Goal: Check status: Check status

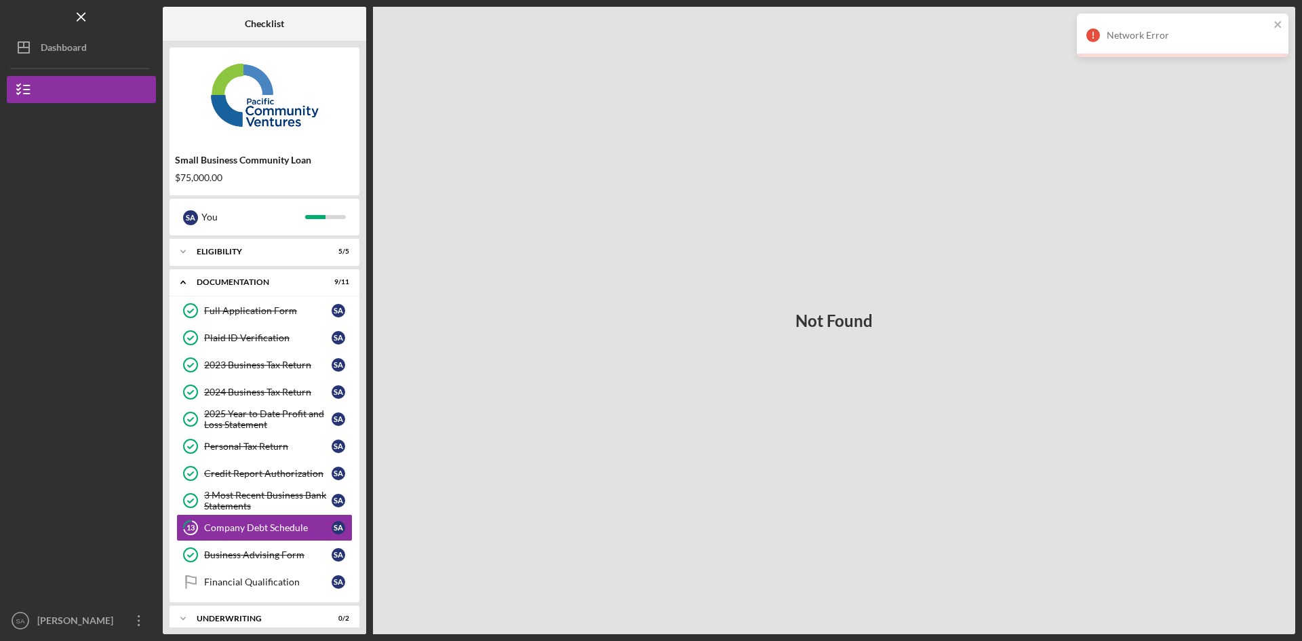
click at [71, 49] on div "Dashboard" at bounding box center [64, 49] width 46 height 31
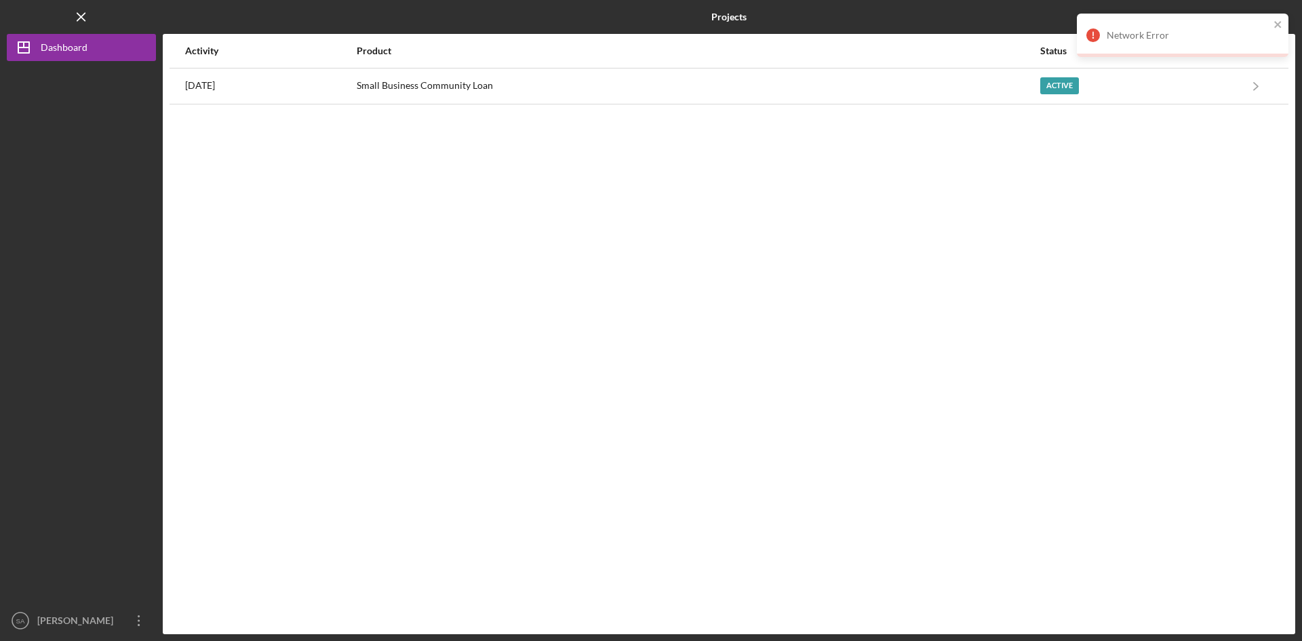
click at [851, 91] on div "Small Business Community Loan" at bounding box center [698, 86] width 682 height 34
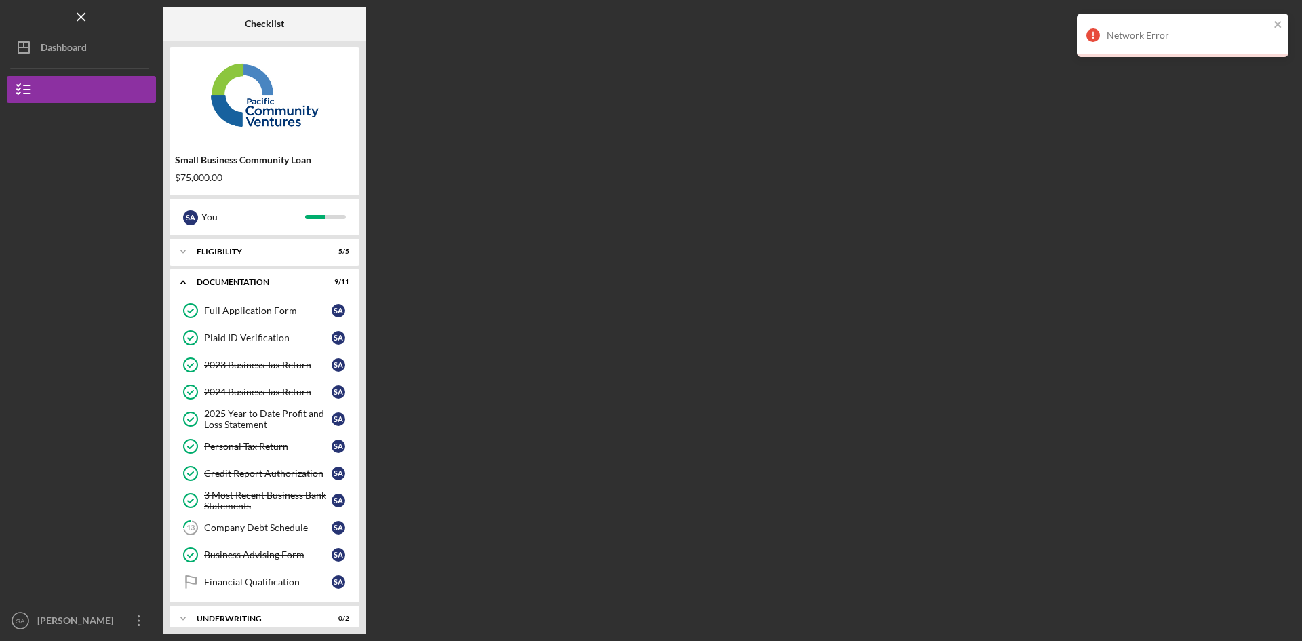
click at [279, 530] on div "Company Debt Schedule" at bounding box center [268, 527] width 128 height 11
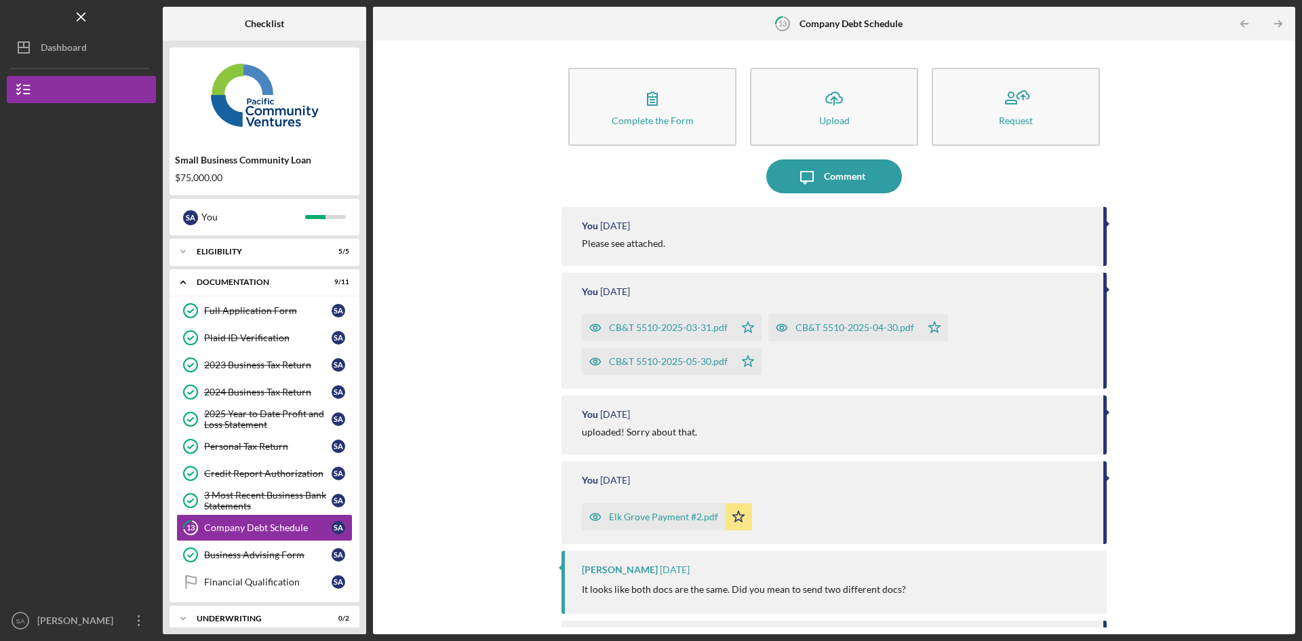
click at [73, 86] on button "Small Business Community Loan" at bounding box center [81, 89] width 149 height 27
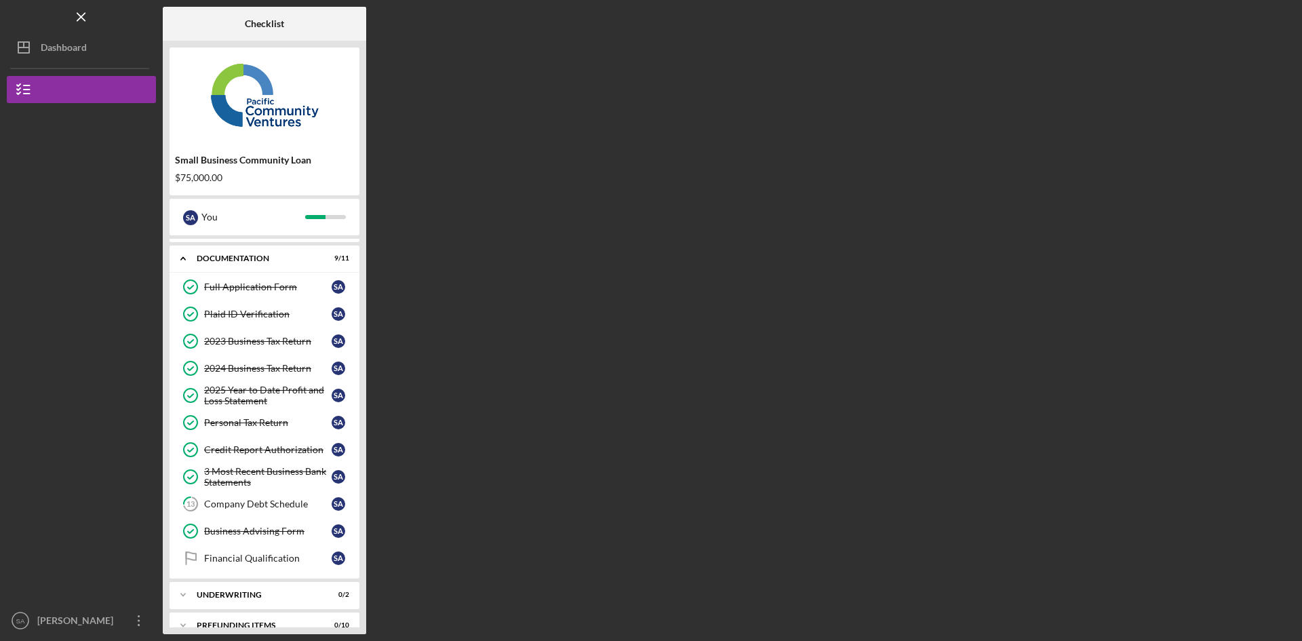
scroll to position [43, 0]
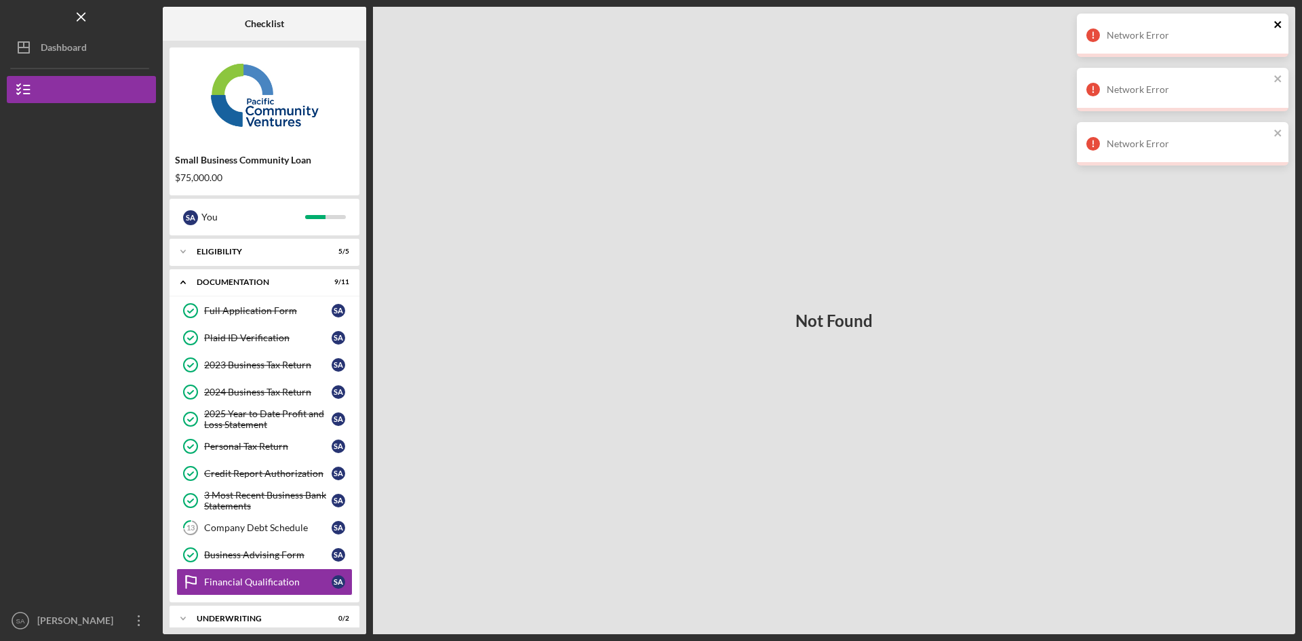
click at [1279, 25] on icon "close" at bounding box center [1277, 24] width 7 height 7
click at [1277, 24] on icon "close" at bounding box center [1277, 24] width 7 height 7
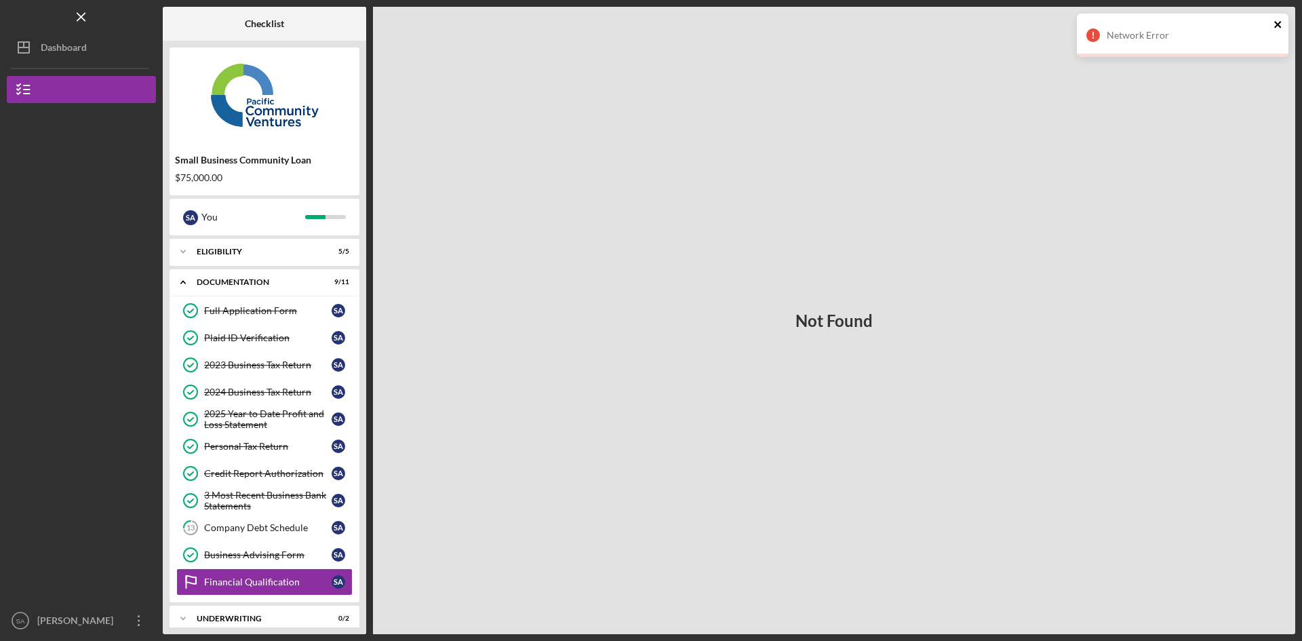
click at [1278, 21] on icon "close" at bounding box center [1278, 24] width 9 height 11
click at [57, 50] on div "Dashboard" at bounding box center [64, 49] width 46 height 31
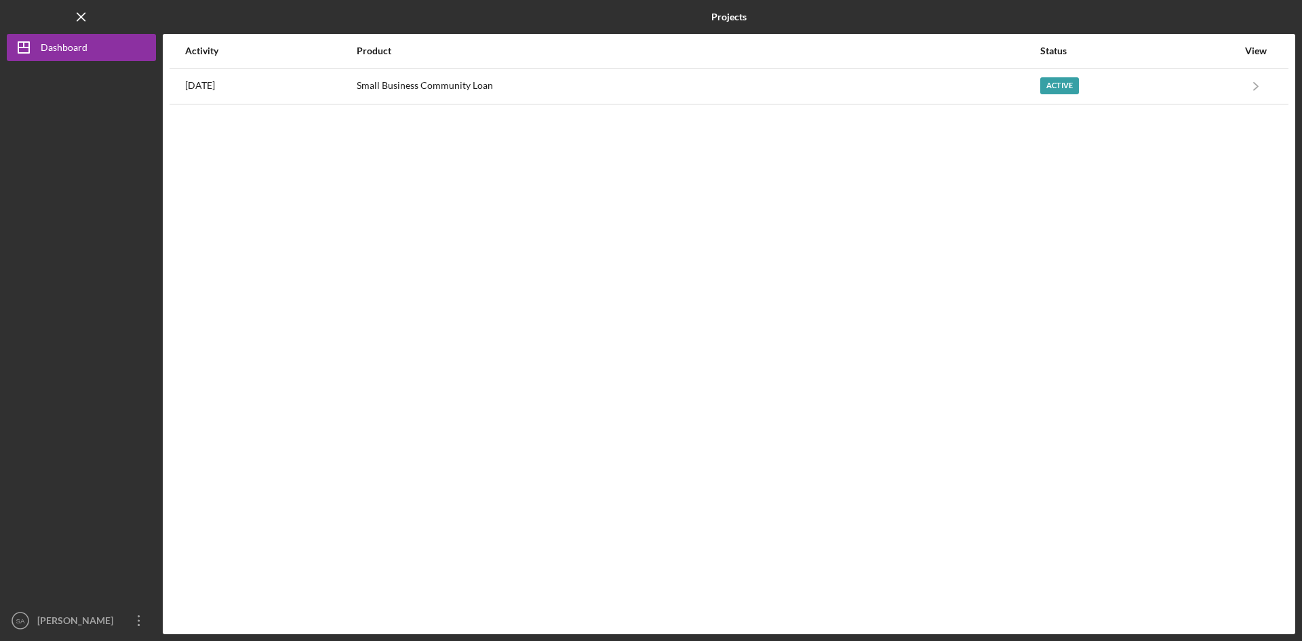
click at [811, 90] on div "Small Business Community Loan" at bounding box center [698, 86] width 682 height 34
